Goal: Task Accomplishment & Management: Use online tool/utility

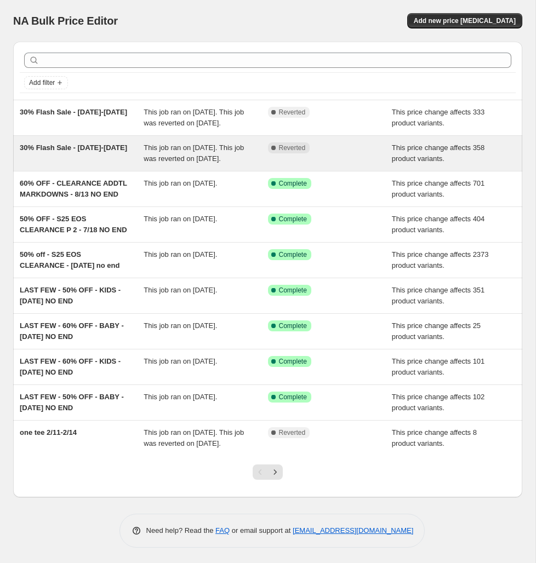
scroll to position [20, 0]
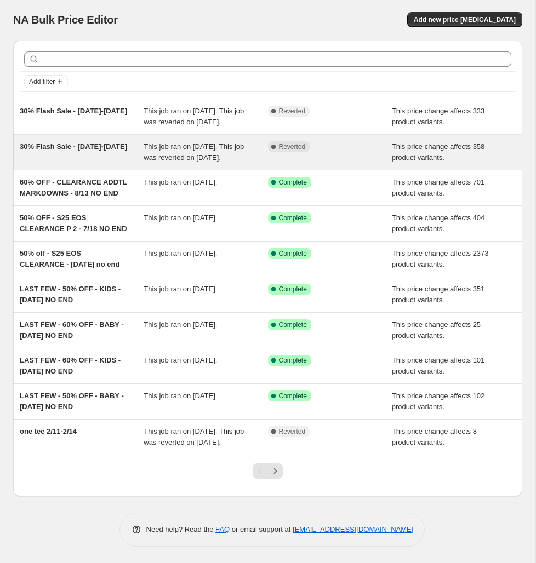
click at [95, 159] on div "30% Flash Sale - [DATE]-[DATE]" at bounding box center [82, 152] width 124 height 22
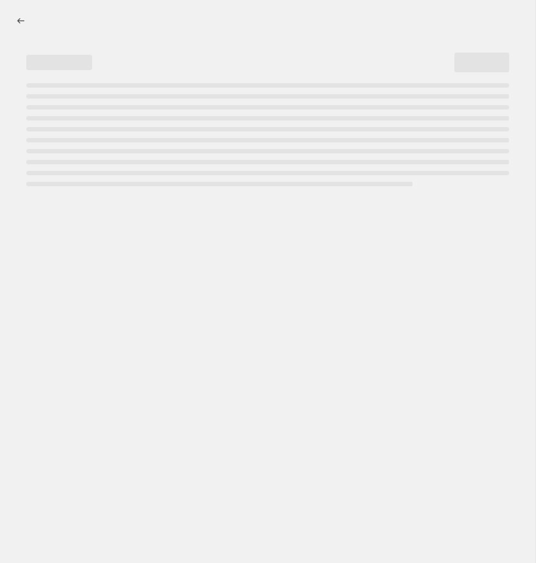
select select "pcap"
select select "no_change"
select select "tag"
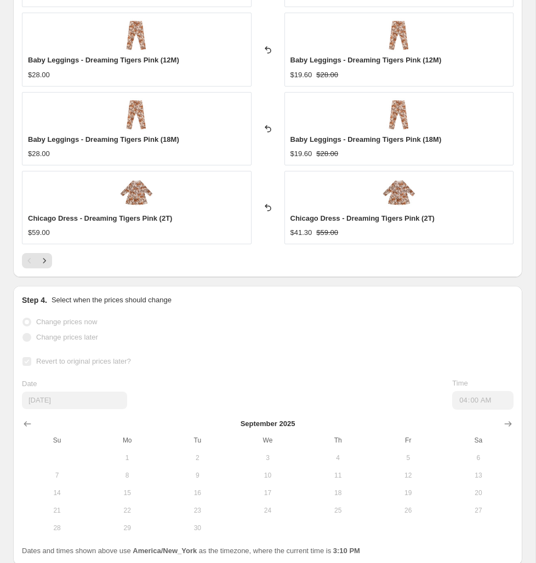
scroll to position [1267, 0]
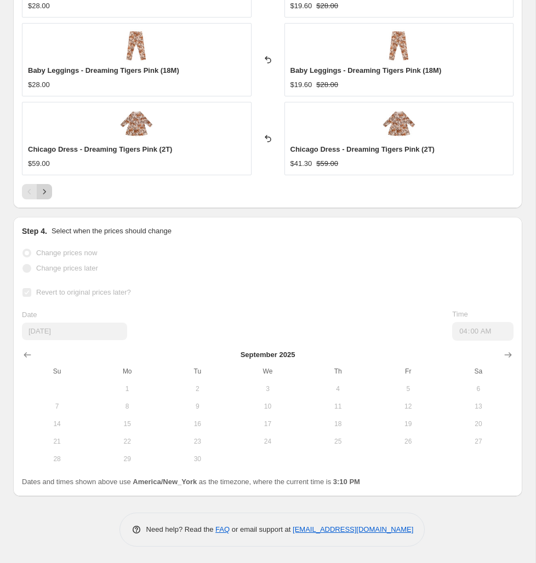
click at [45, 194] on icon "Next" at bounding box center [44, 191] width 11 height 11
